Goal: Find specific page/section: Find specific page/section

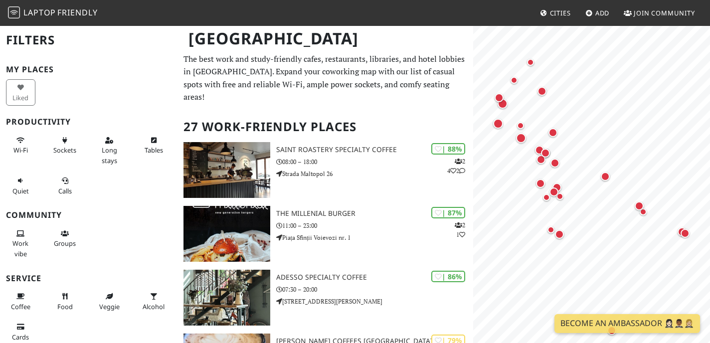
click at [60, 11] on span "Friendly" at bounding box center [77, 12] width 40 height 11
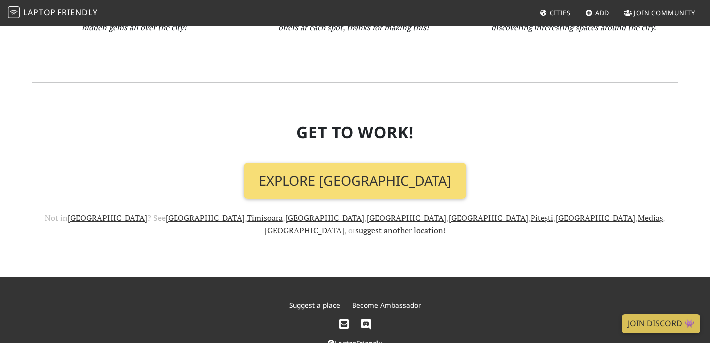
scroll to position [1100, 0]
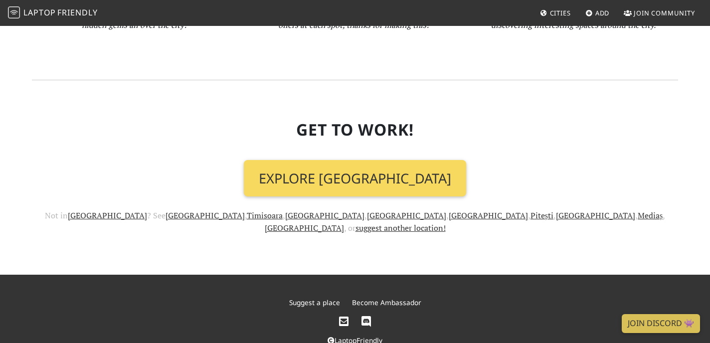
click at [323, 167] on link "Explore [GEOGRAPHIC_DATA]" at bounding box center [355, 178] width 222 height 37
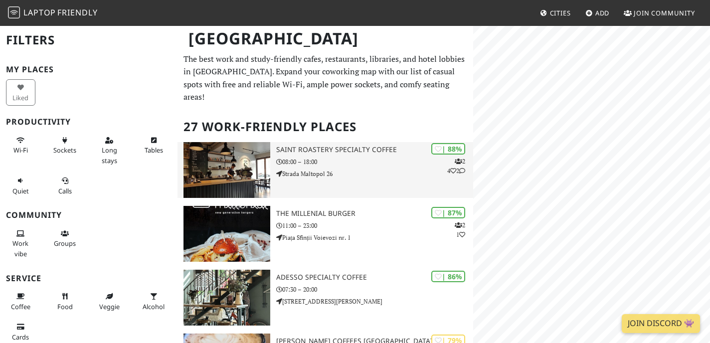
click at [323, 167] on div "| 88% 2 4 2 Saint Roastery Specialty Coffee 08:00 – 18:00 Strada Maltopol 26" at bounding box center [374, 170] width 197 height 56
